Goal: Transaction & Acquisition: Purchase product/service

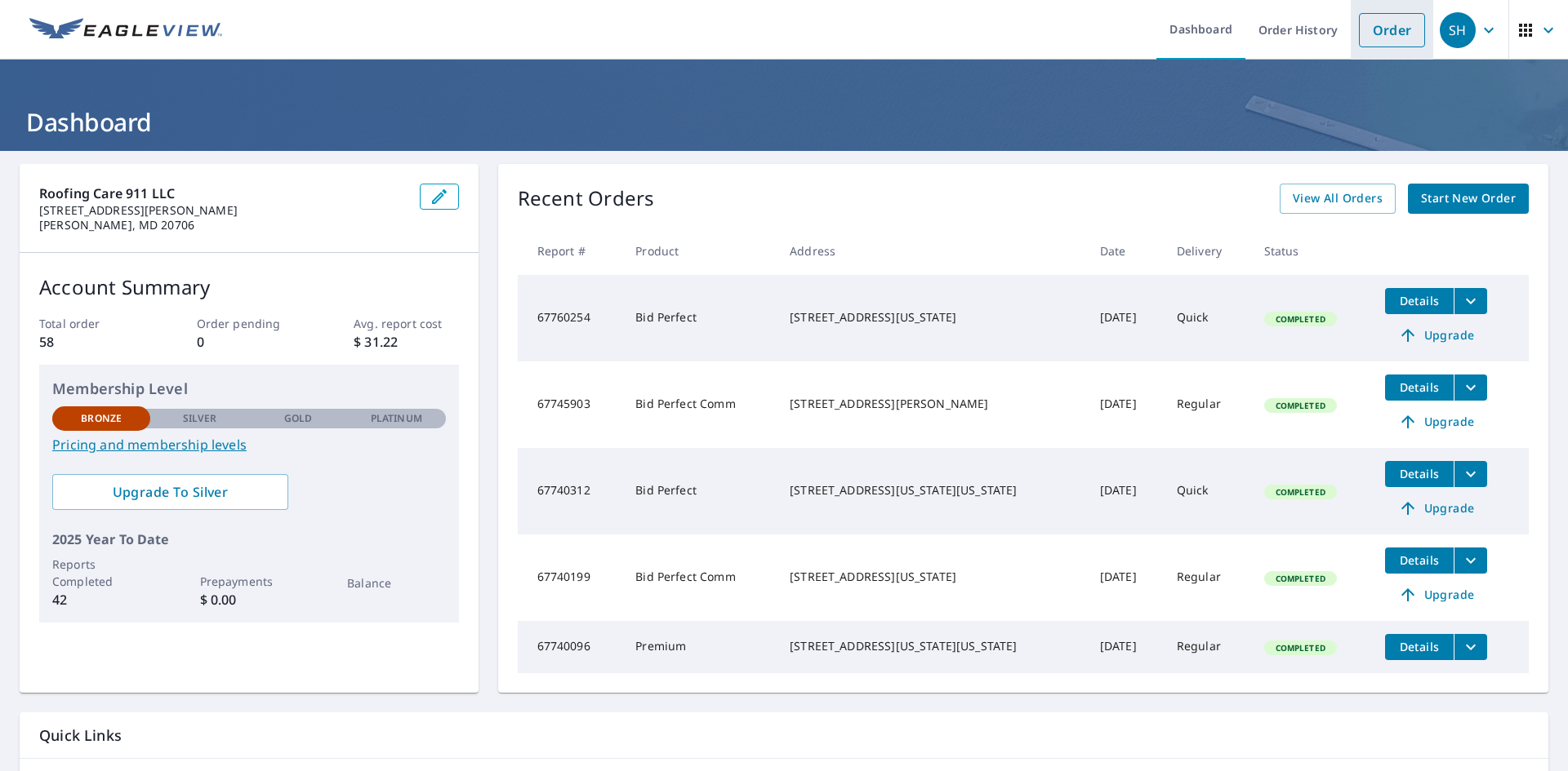
click at [1366, 23] on link "Order" at bounding box center [1392, 29] width 67 height 34
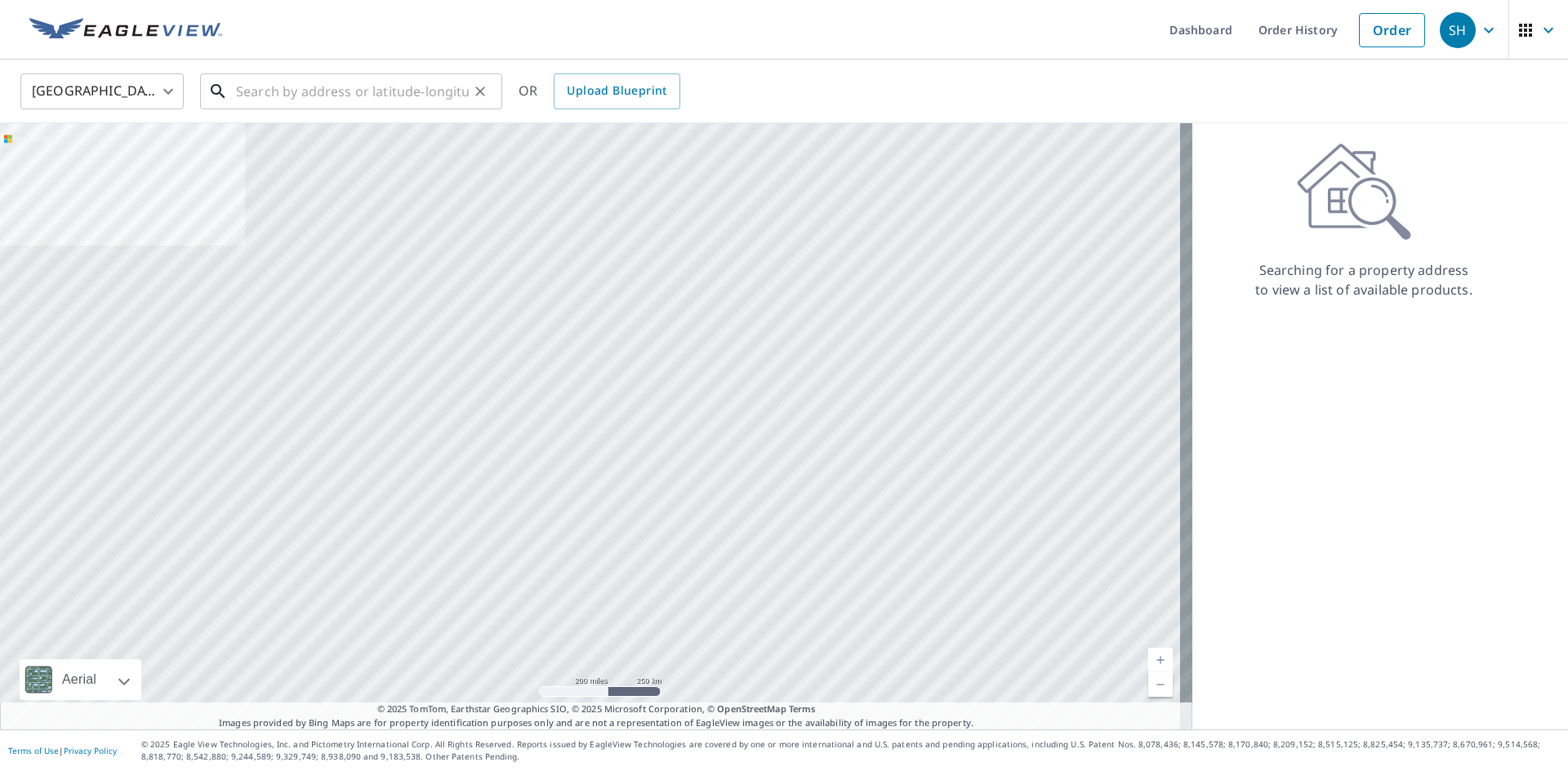
click at [309, 90] on input "text" at bounding box center [352, 91] width 233 height 46
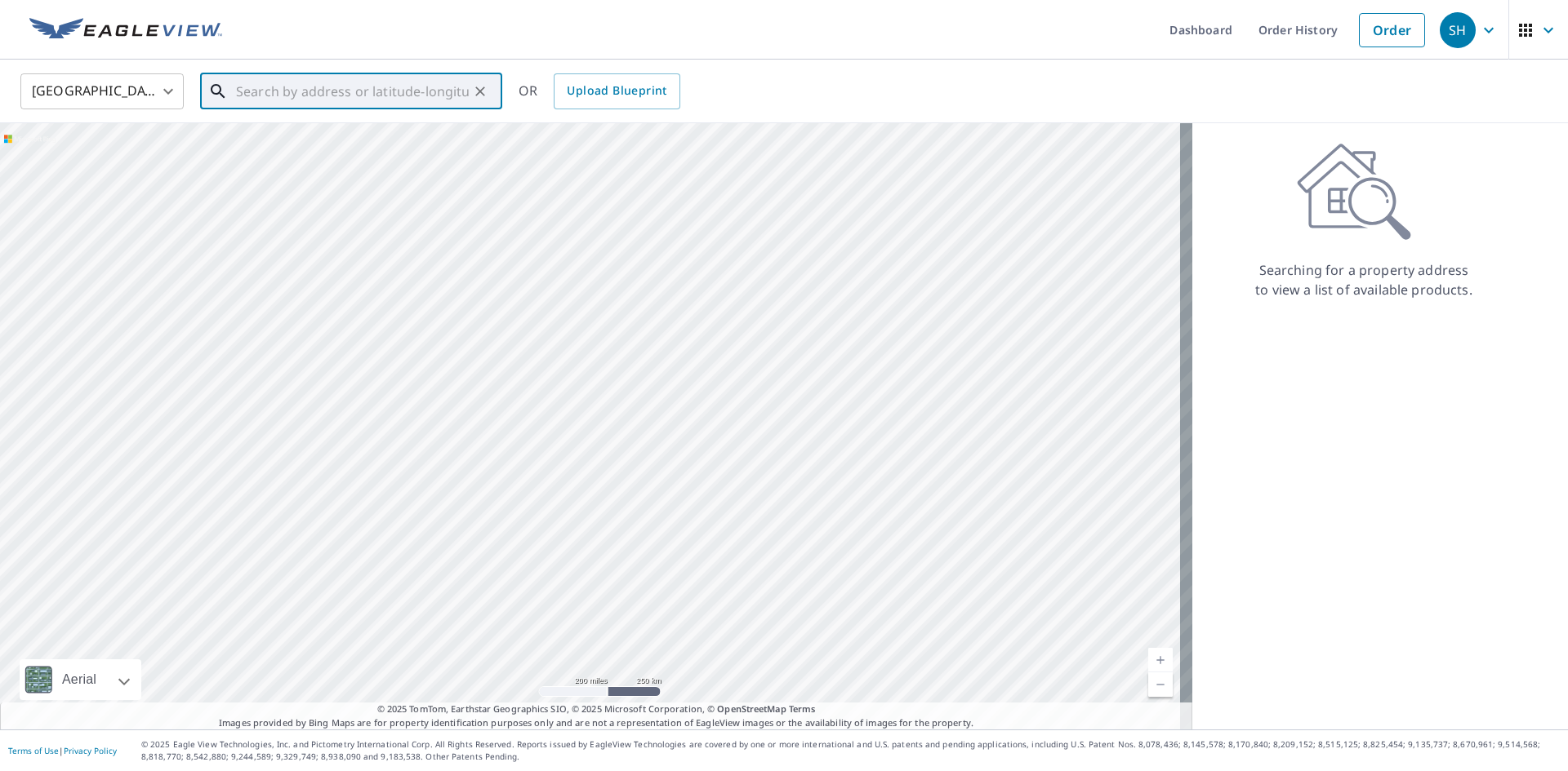
paste input "[STREET_ADDRESS][US_STATE]"
click at [313, 147] on span "[STREET_ADDRESS]" at bounding box center [361, 139] width 256 height 20
type input "[STREET_ADDRESS][US_STATE]"
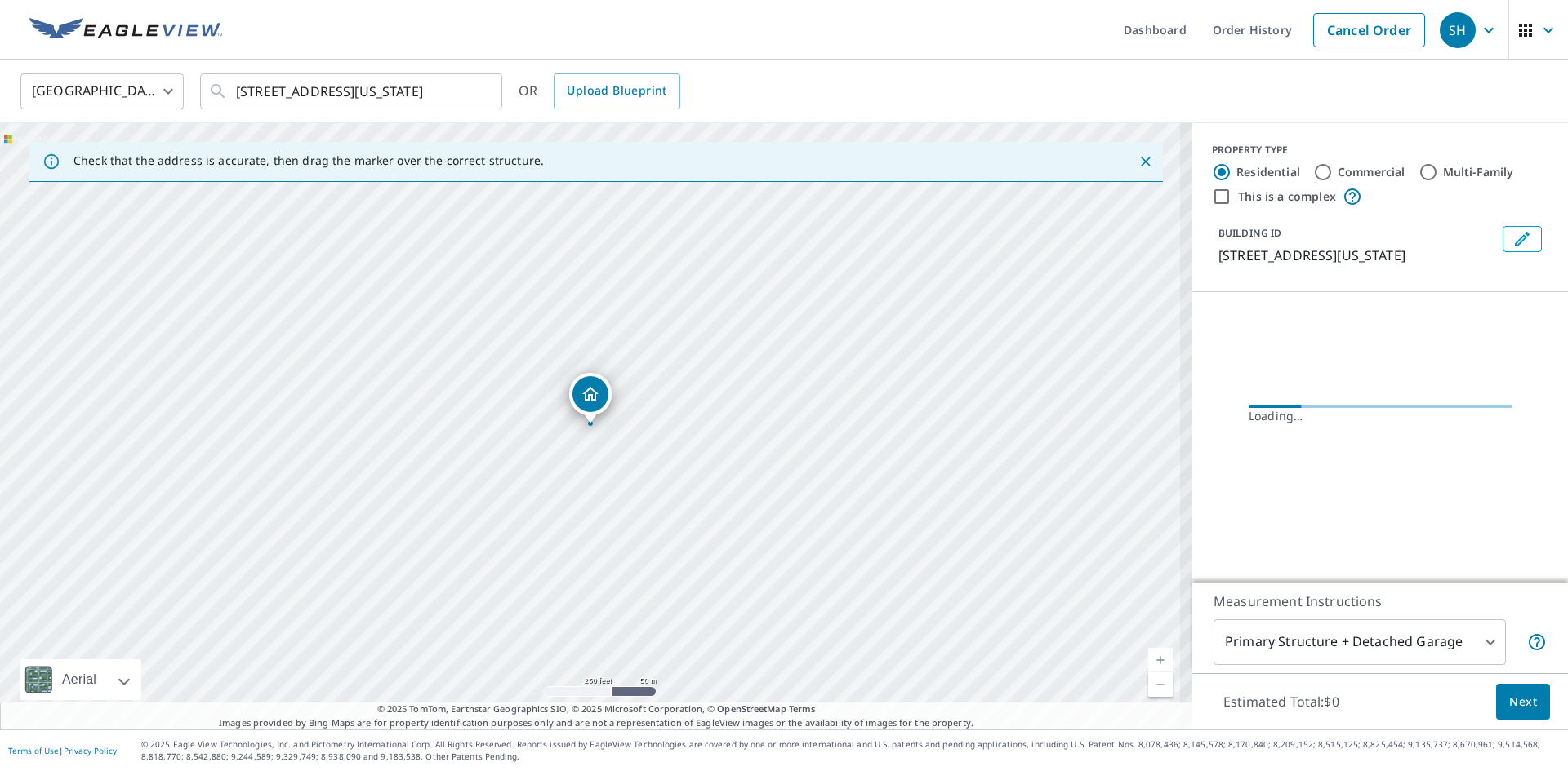
scroll to position [0, 0]
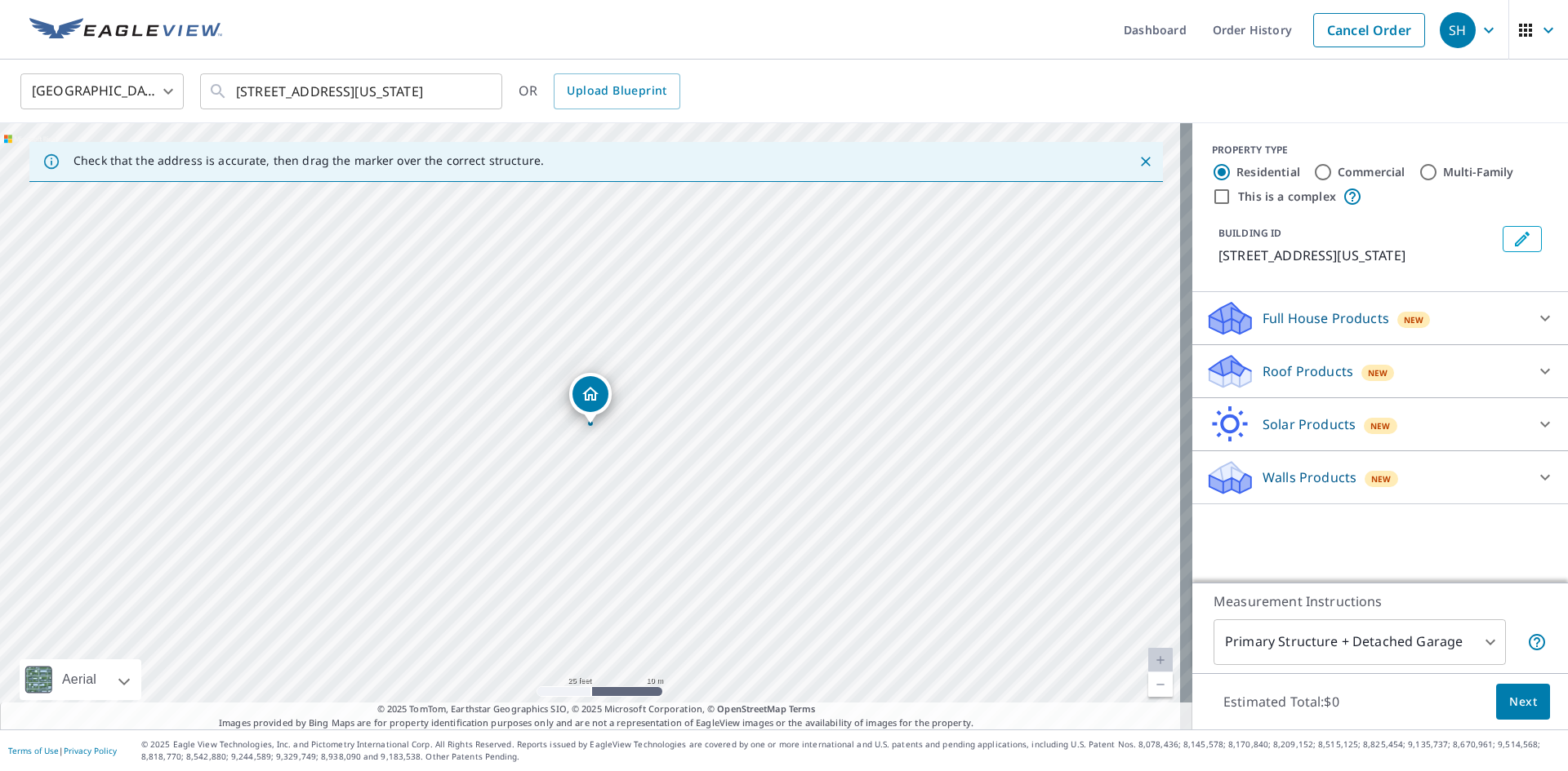
click at [1229, 374] on icon at bounding box center [1230, 366] width 42 height 21
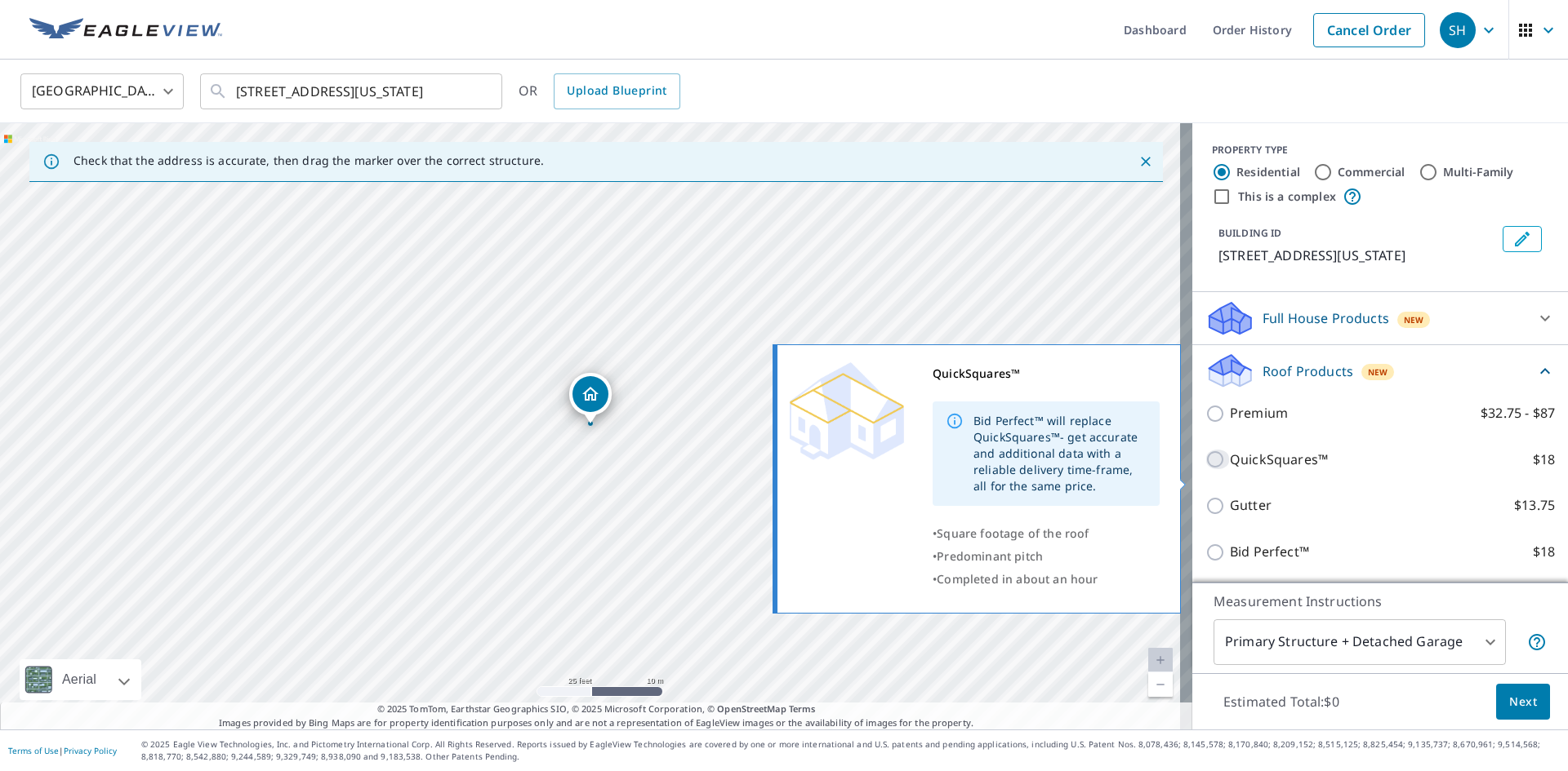
click at [1205, 470] on input "QuickSquares™ $18" at bounding box center [1217, 460] width 24 height 20
checkbox input "true"
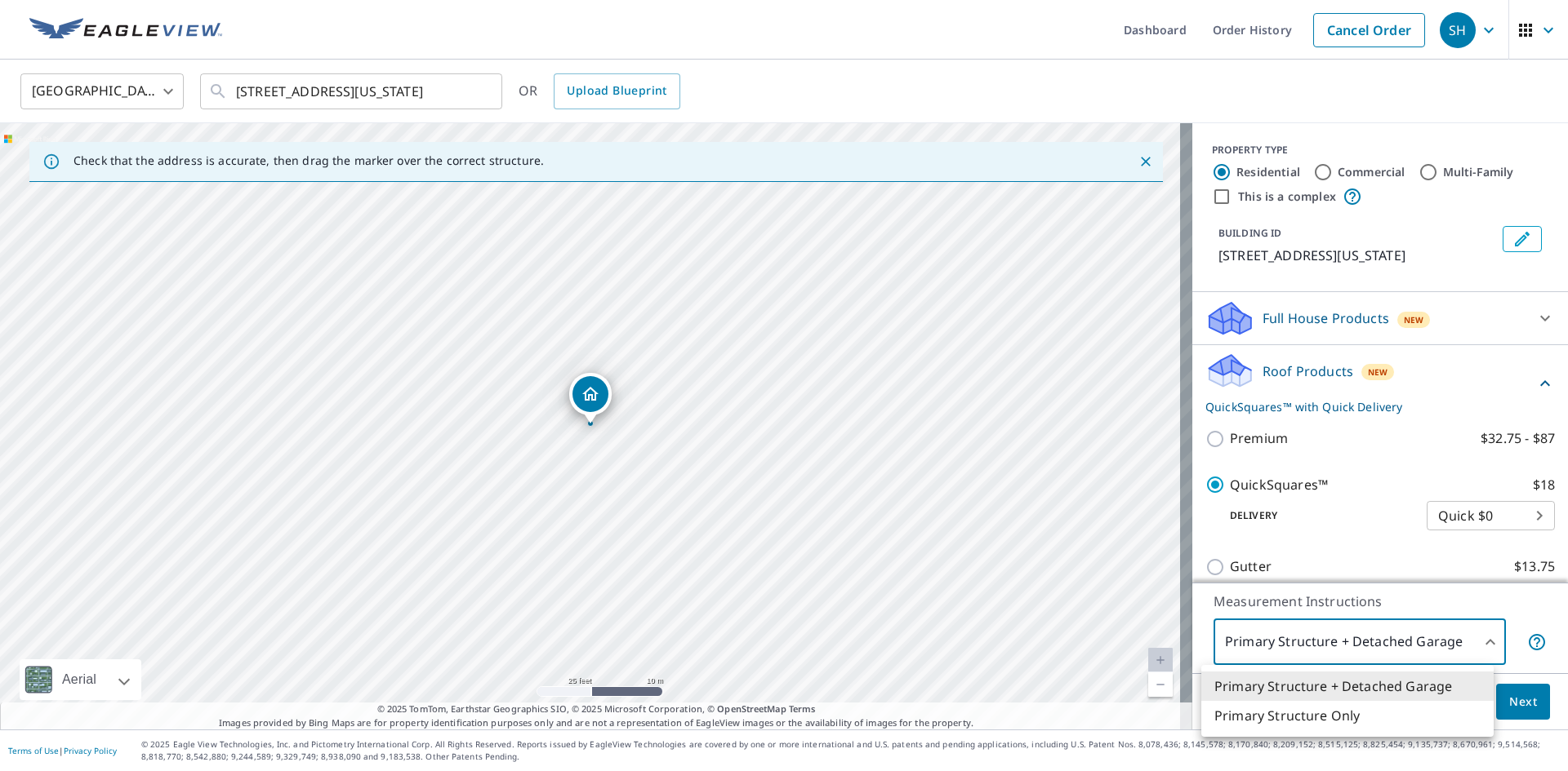
click at [1442, 645] on body "SH SH Dashboard Order History Cancel Order SH [GEOGRAPHIC_DATA] [GEOGRAPHIC_DAT…" at bounding box center [784, 386] width 1568 height 771
click at [1346, 720] on li "Primary Structure Only" at bounding box center [1347, 716] width 293 height 29
type input "2"
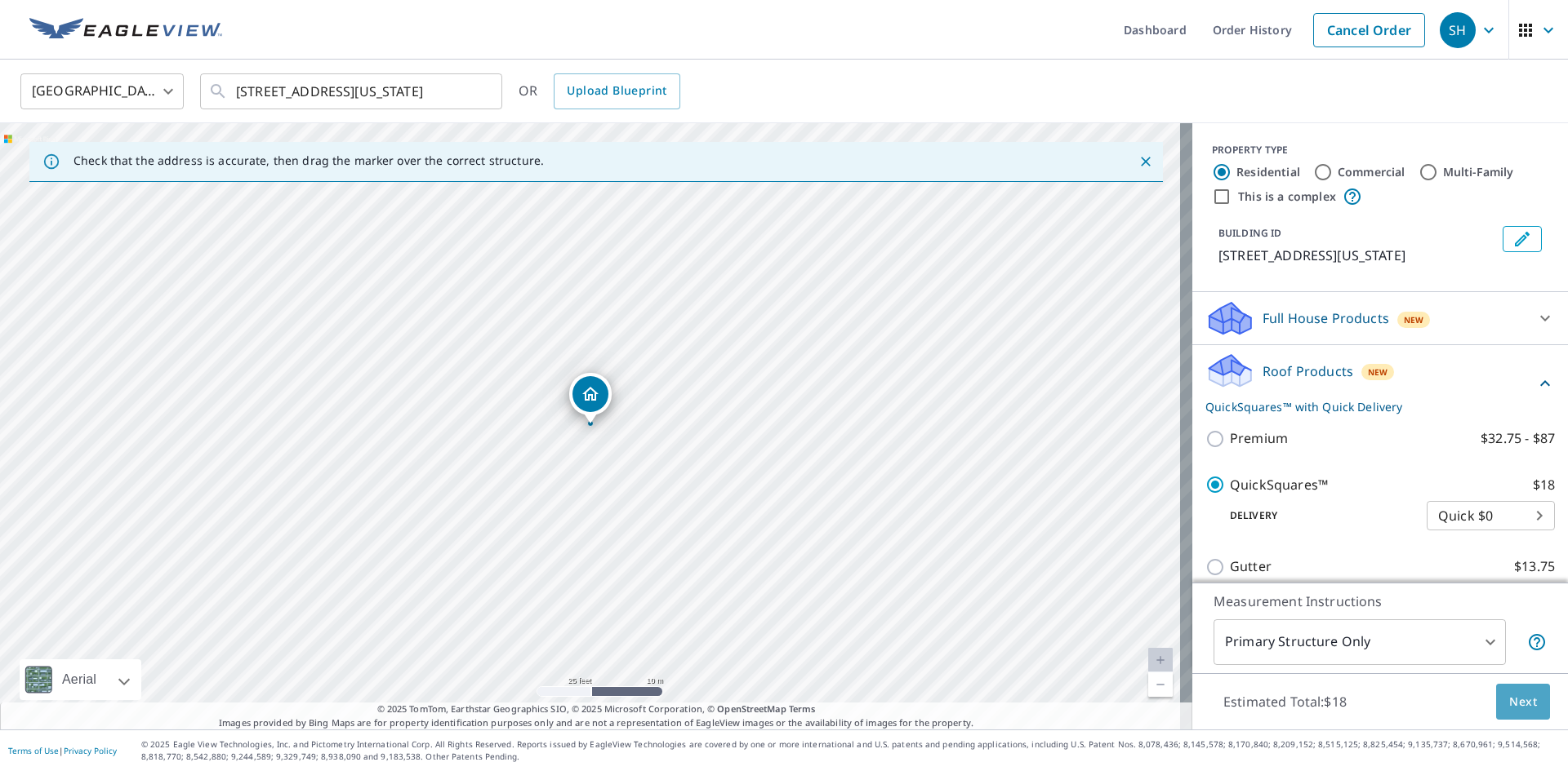
click at [1520, 702] on span "Next" at bounding box center [1523, 702] width 27 height 21
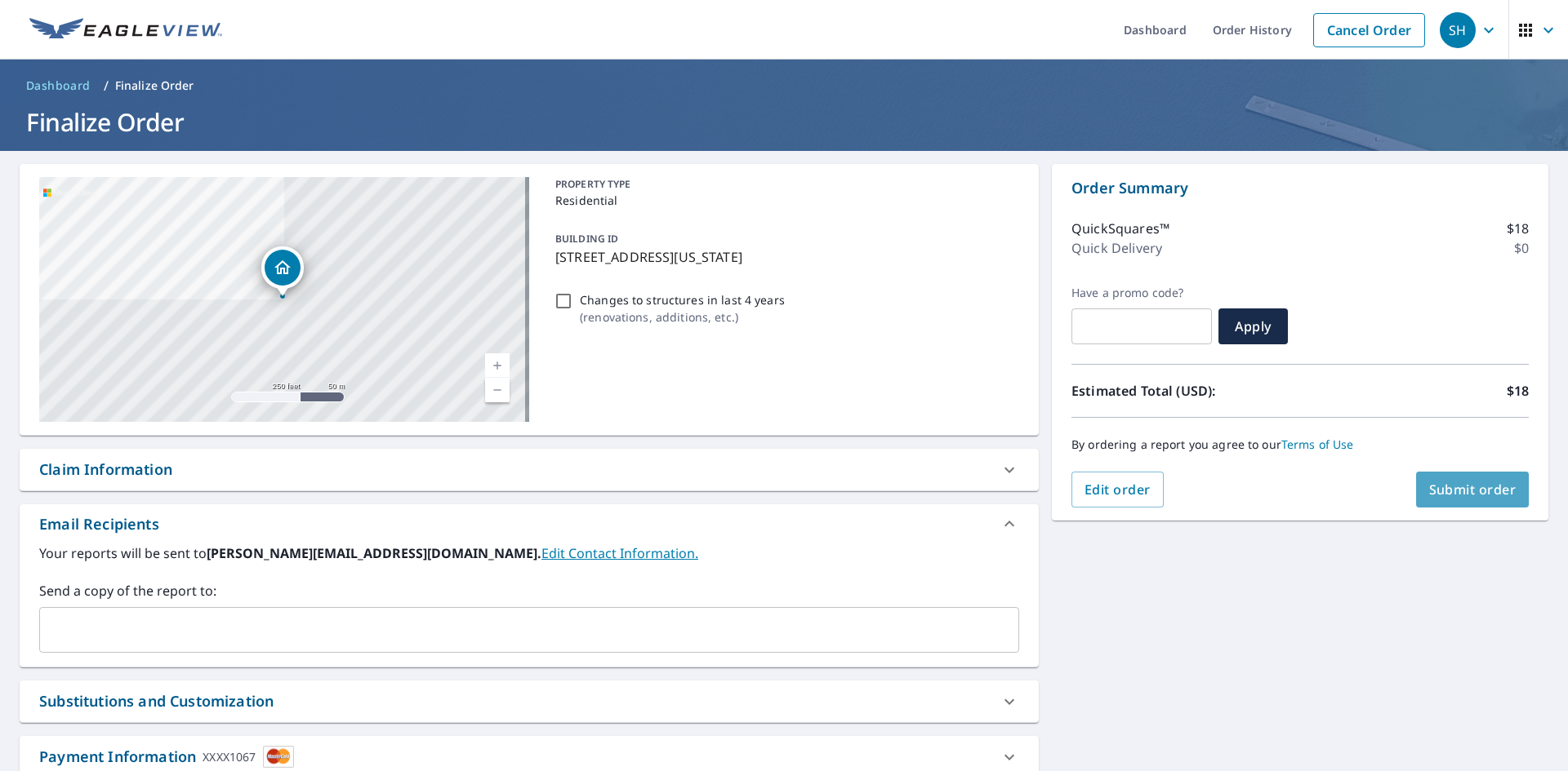
click at [1462, 485] on span "Submit order" at bounding box center [1472, 489] width 87 height 18
